Goal: Navigation & Orientation: Find specific page/section

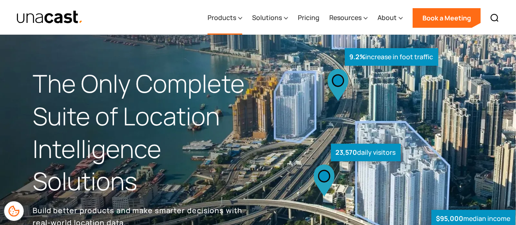
click at [242, 19] on icon at bounding box center [240, 18] width 4 height 9
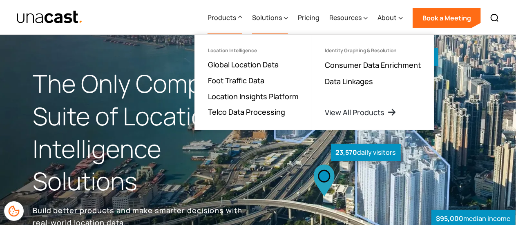
click at [287, 13] on div at bounding box center [286, 18] width 4 height 10
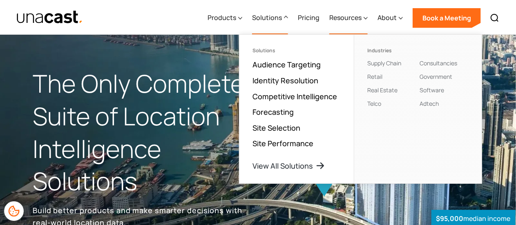
click at [365, 19] on icon at bounding box center [365, 18] width 4 height 9
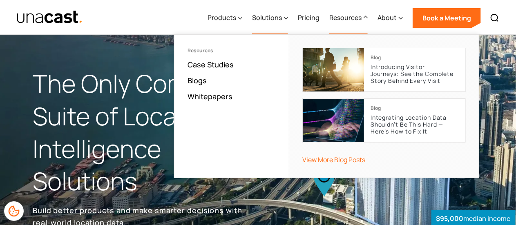
click at [286, 19] on icon at bounding box center [286, 18] width 4 height 9
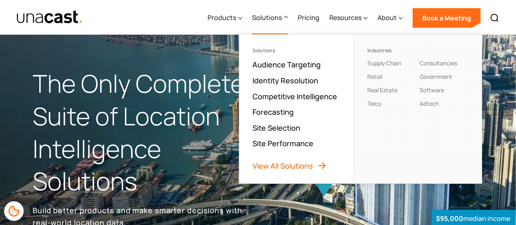
click at [316, 164] on link "View All Solutions" at bounding box center [289, 166] width 74 height 10
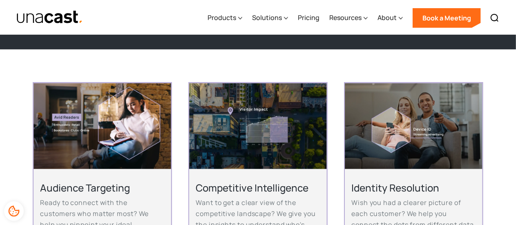
scroll to position [122, 0]
